Goal: Task Accomplishment & Management: Complete application form

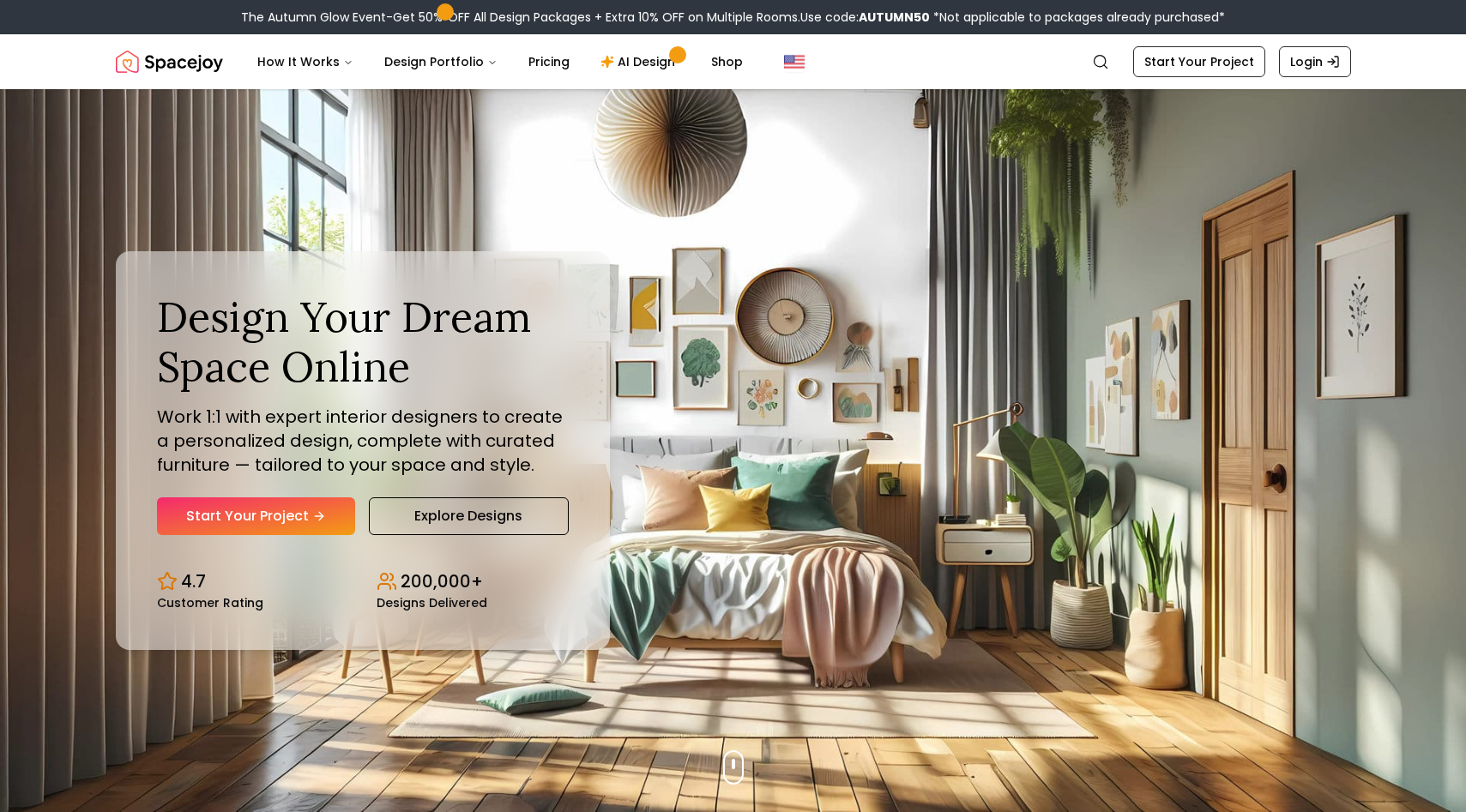
click at [288, 490] on div "Design Your Dream Space Online Work 1:1 with expert interior designers to creat…" at bounding box center [362, 414] width 411 height 243
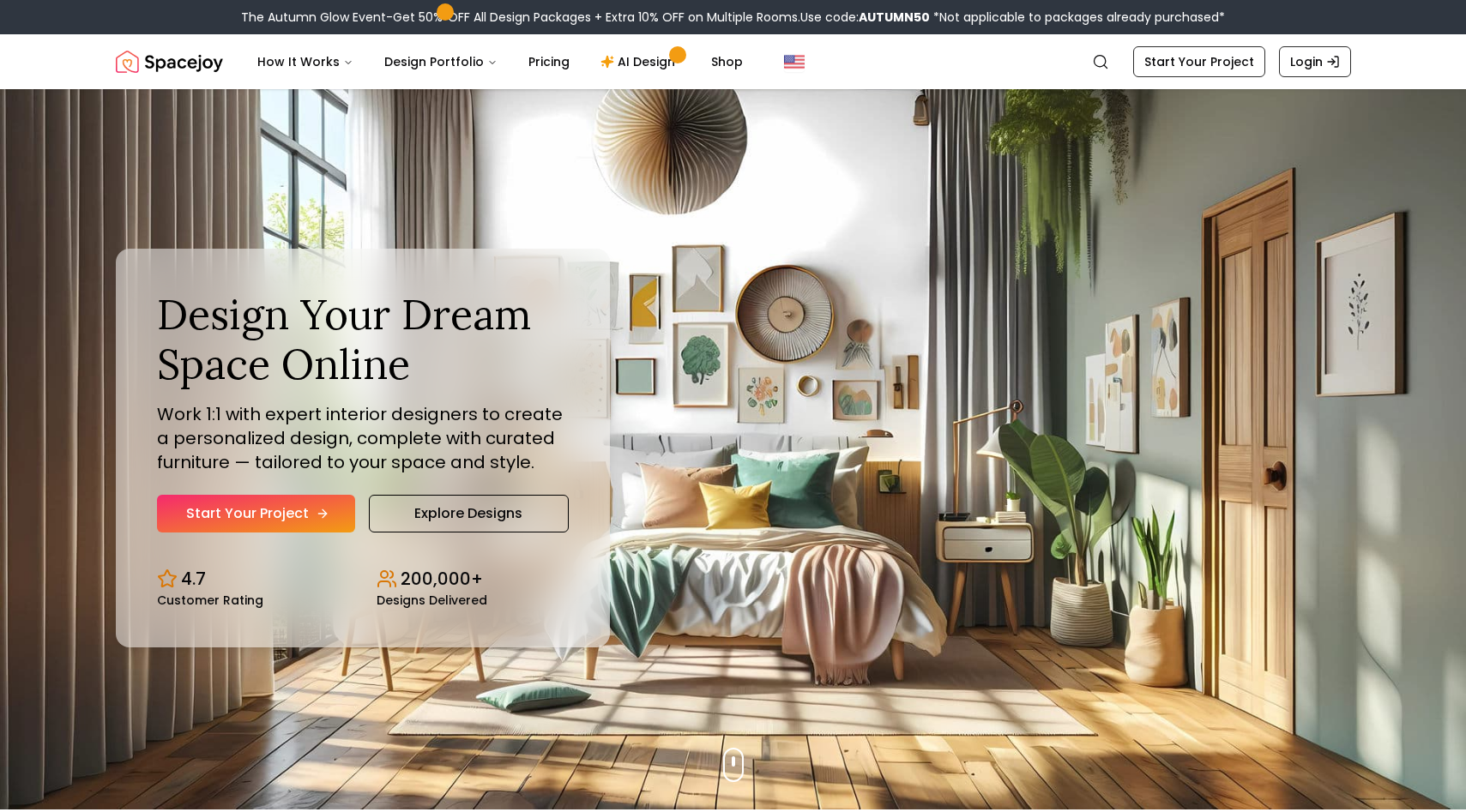
click at [279, 513] on link "Start Your Project" at bounding box center [256, 514] width 198 height 38
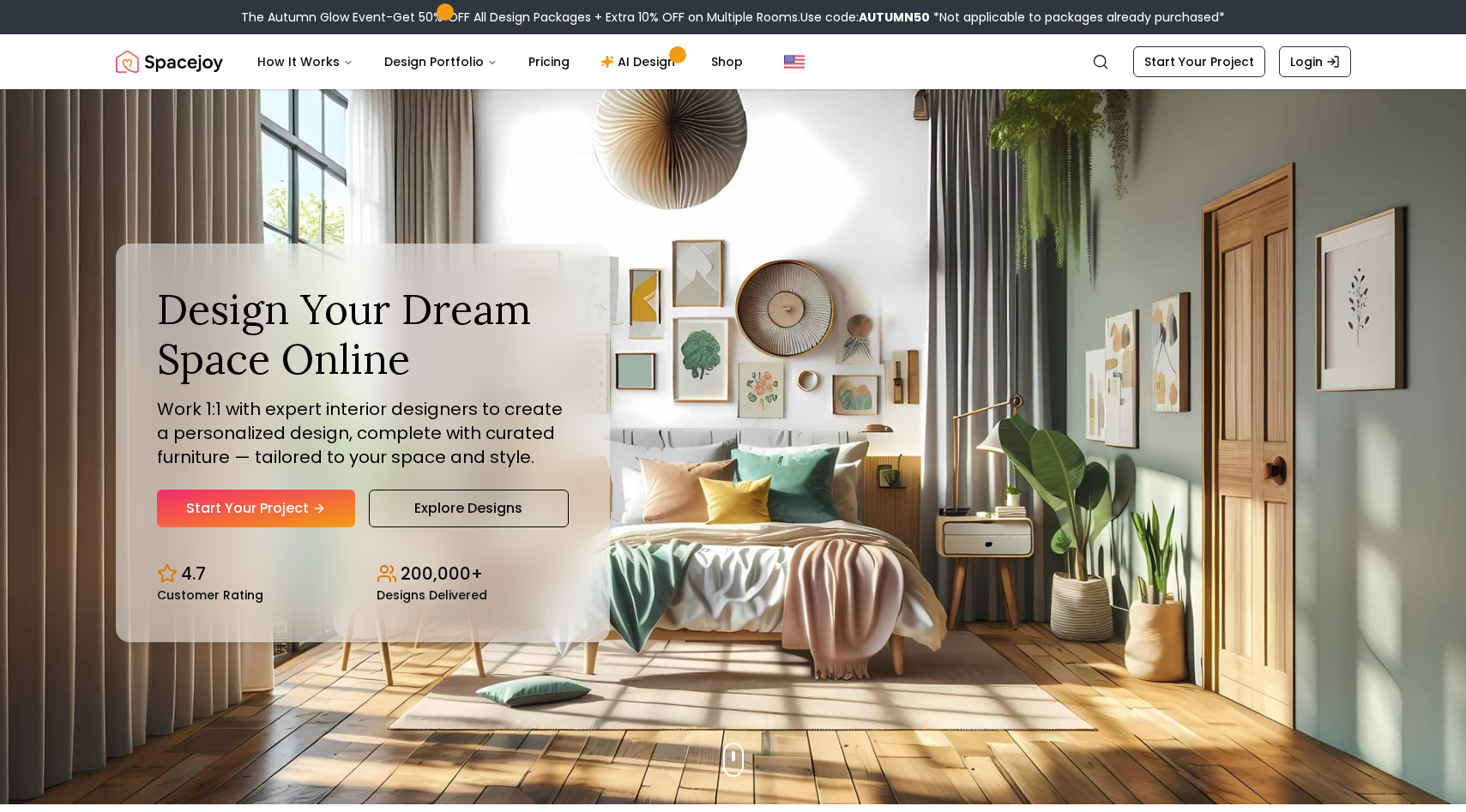
scroll to position [0, 0]
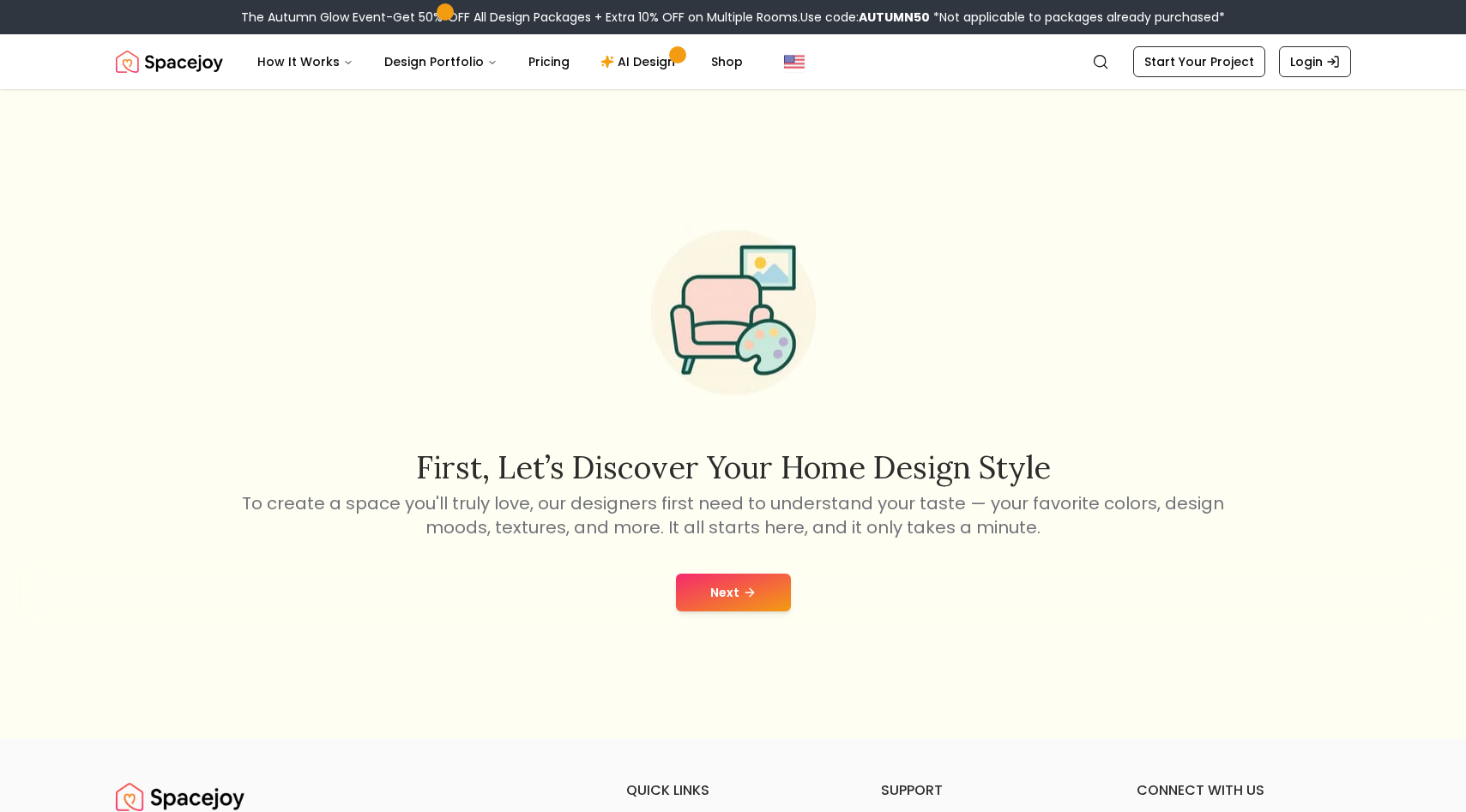
scroll to position [143, 0]
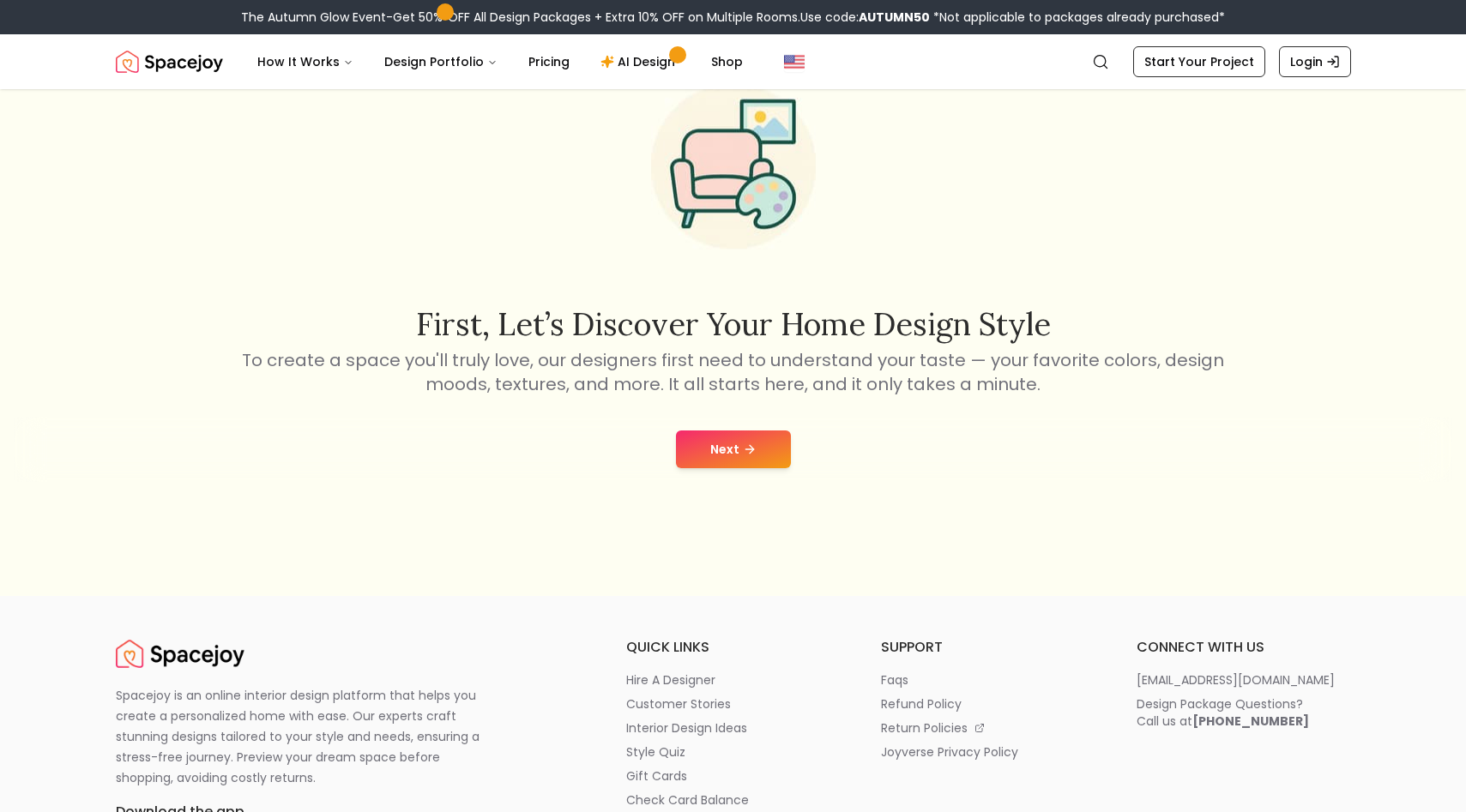
click at [713, 464] on button "Next" at bounding box center [733, 449] width 115 height 38
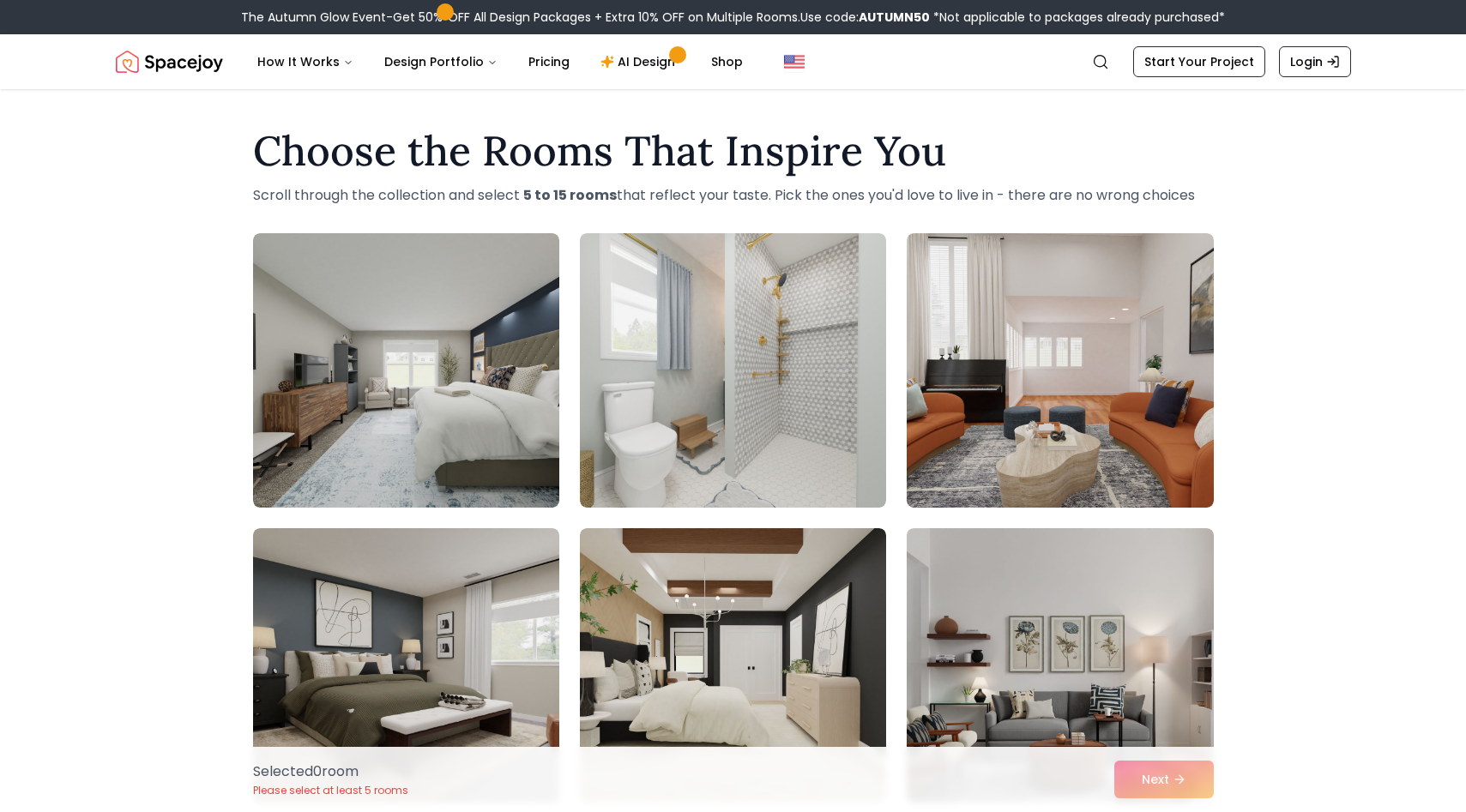
click at [713, 464] on img at bounding box center [732, 371] width 306 height 274
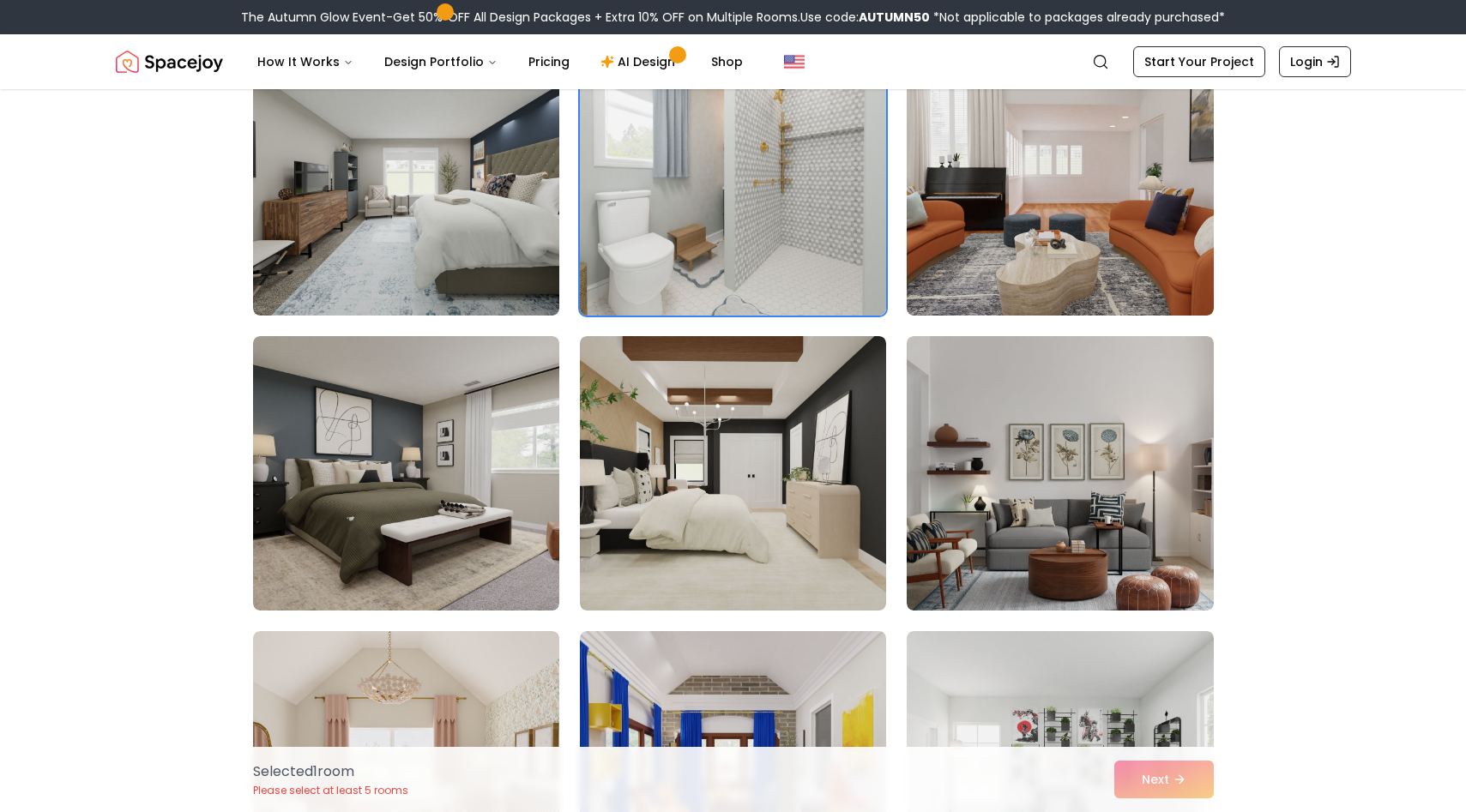
scroll to position [77, 0]
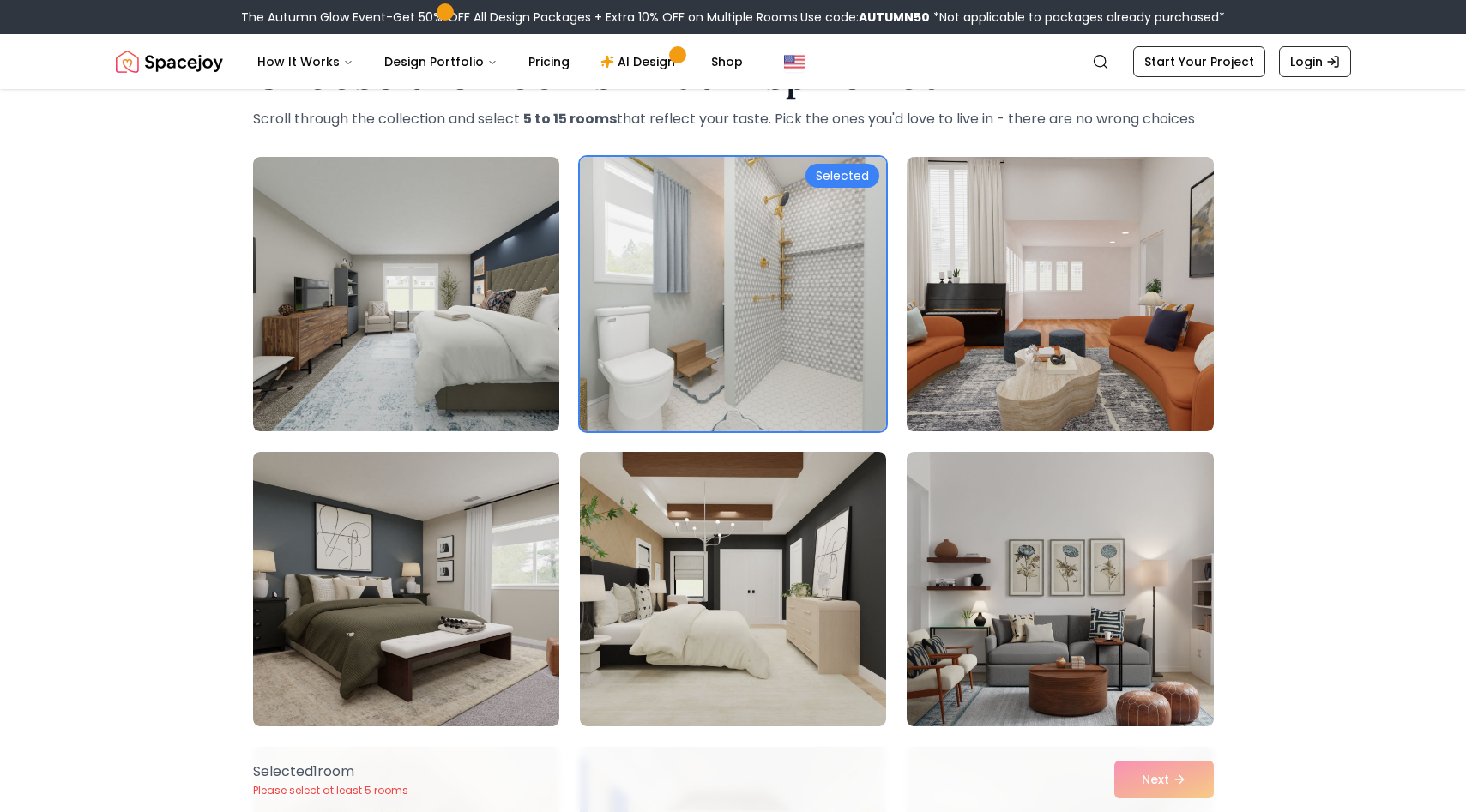
click at [660, 361] on img at bounding box center [733, 294] width 322 height 288
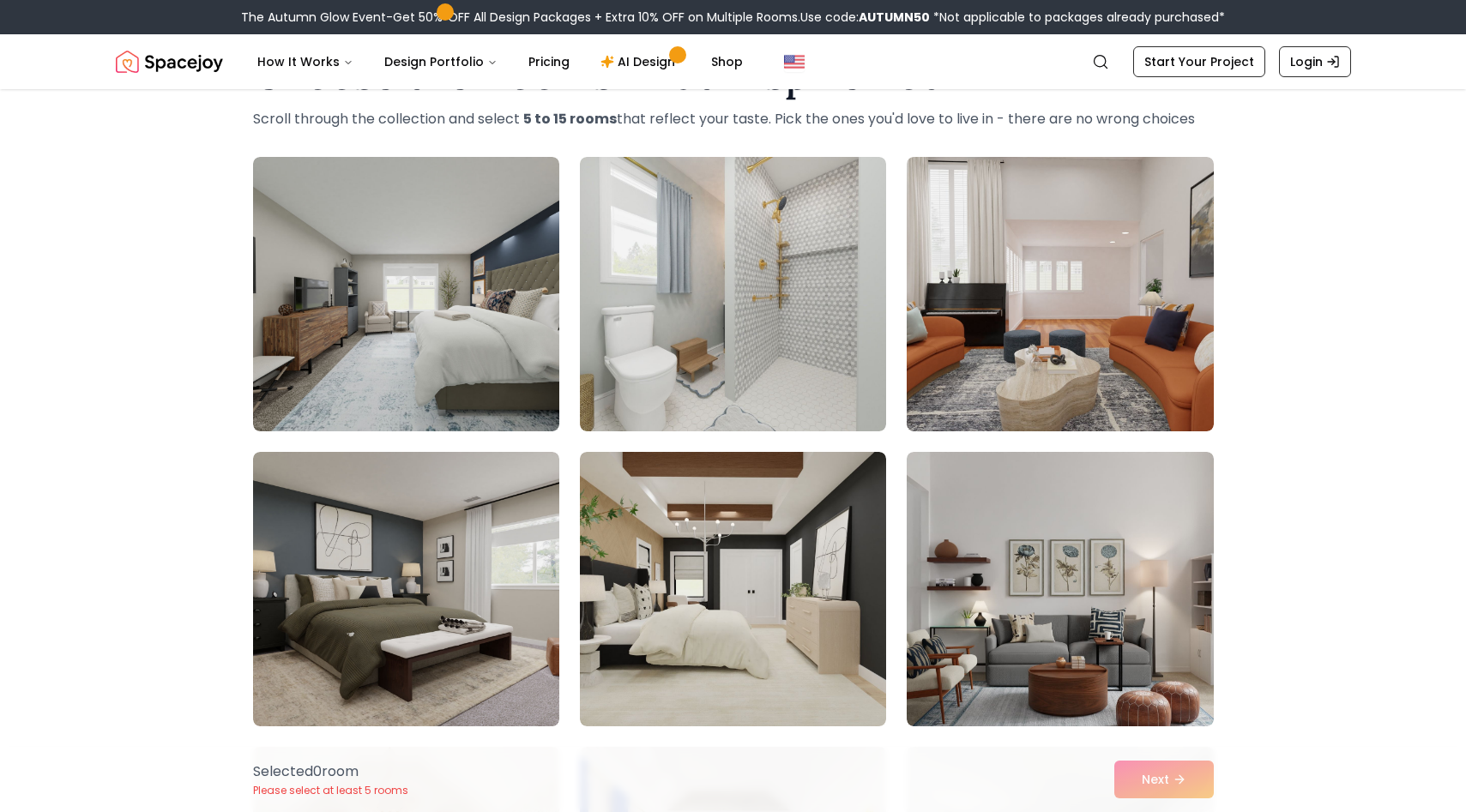
scroll to position [0, 0]
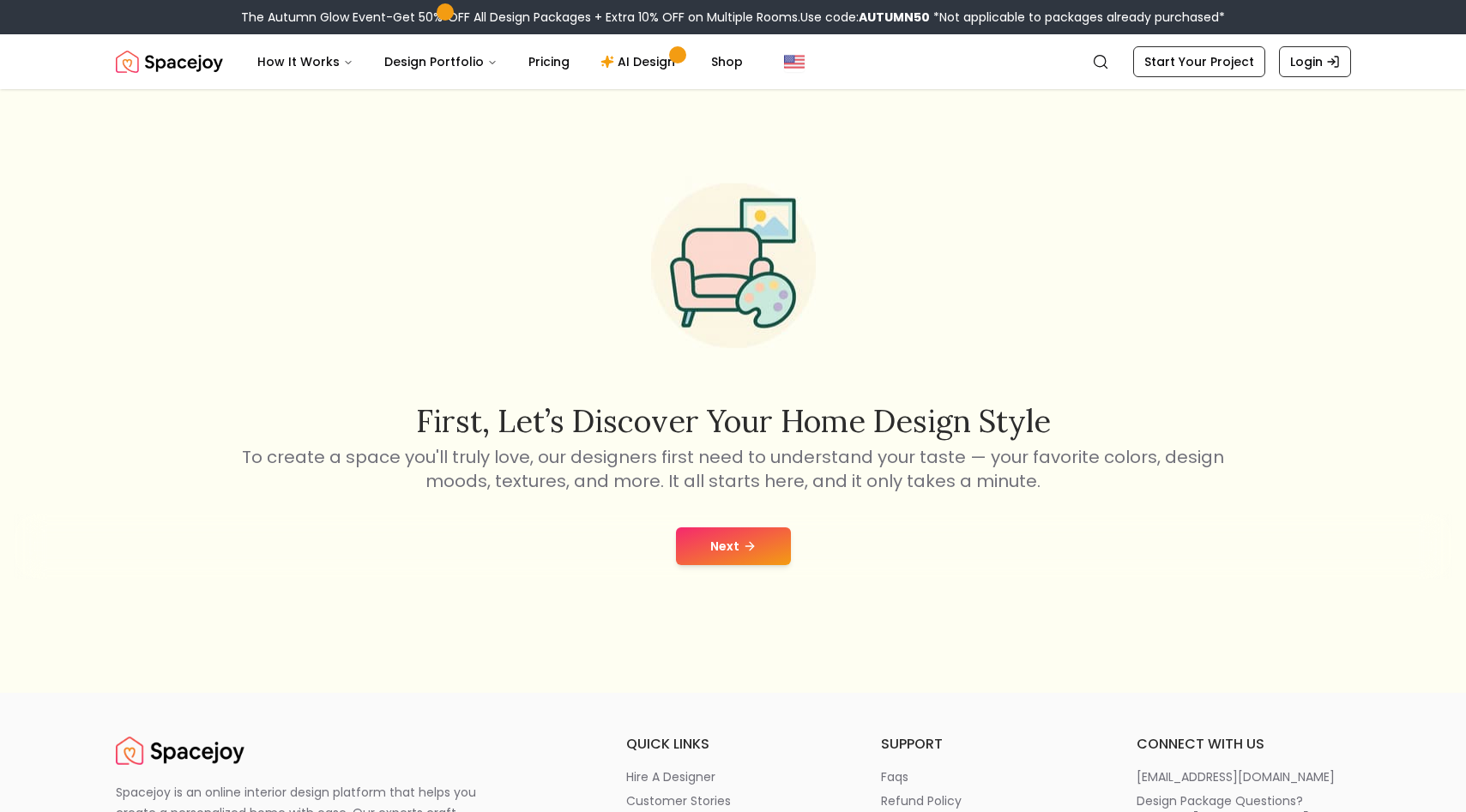
scroll to position [41, 0]
